Goal: Subscribe to service/newsletter

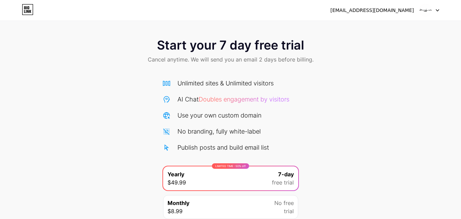
click at [436, 10] on icon at bounding box center [437, 10] width 3 height 2
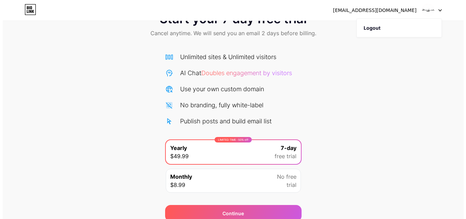
scroll to position [56, 0]
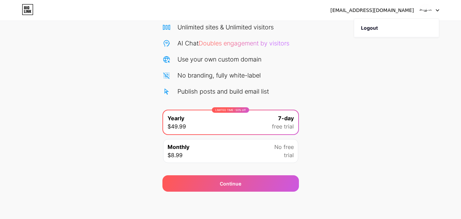
click at [260, 152] on div "Monthly $8.99 No free trial" at bounding box center [230, 151] width 135 height 24
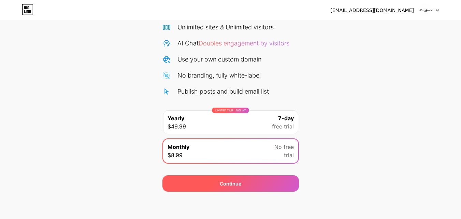
click at [238, 182] on div "Continue" at bounding box center [230, 183] width 21 height 7
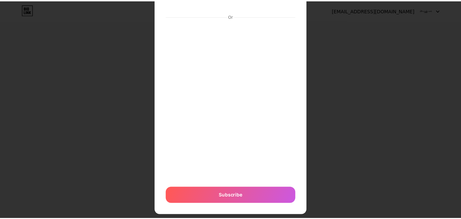
scroll to position [0, 0]
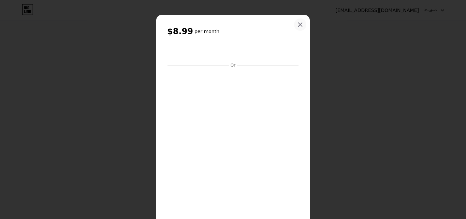
click at [298, 25] on icon at bounding box center [300, 24] width 5 height 5
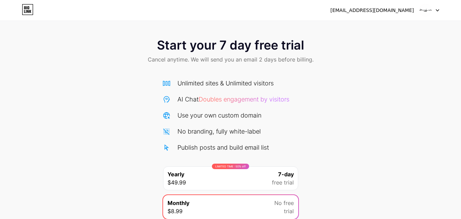
click at [255, 84] on div "Unlimited sites & Unlimited visitors" at bounding box center [225, 82] width 96 height 9
click at [216, 119] on div "Use your own custom domain" at bounding box center [219, 115] width 84 height 9
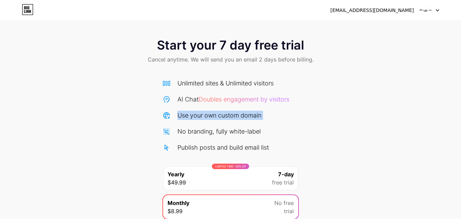
click at [216, 119] on div "Use your own custom domain" at bounding box center [219, 115] width 84 height 9
drag, startPoint x: 208, startPoint y: 95, endPoint x: 108, endPoint y: 75, distance: 101.5
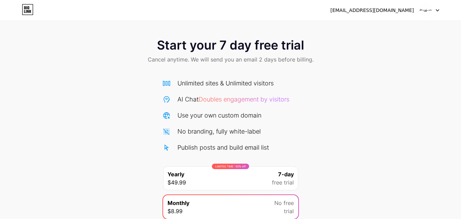
click at [107, 77] on div "Start your 7 day free trial Cancel anytime. We will send you an email 2 days be…" at bounding box center [230, 139] width 461 height 216
drag, startPoint x: 109, startPoint y: 75, endPoint x: 7, endPoint y: 71, distance: 102.1
click at [7, 71] on div "Start your 7 day free trial Cancel anytime. We will send you an email 2 days be…" at bounding box center [230, 51] width 461 height 40
click at [63, 54] on div "Start your 7 day free trial Cancel anytime. We will send you an email 2 days be…" at bounding box center [230, 51] width 461 height 40
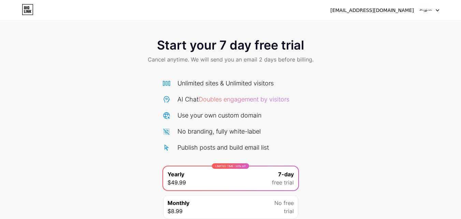
click at [116, 60] on div "Start your 7 day free trial Cancel anytime. We will send you an email 2 days be…" at bounding box center [230, 51] width 461 height 40
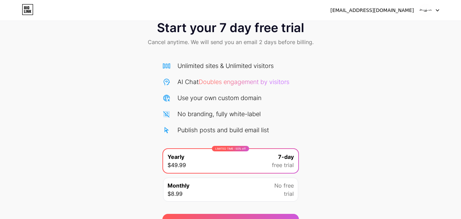
scroll to position [56, 0]
